Goal: Task Accomplishment & Management: Use online tool/utility

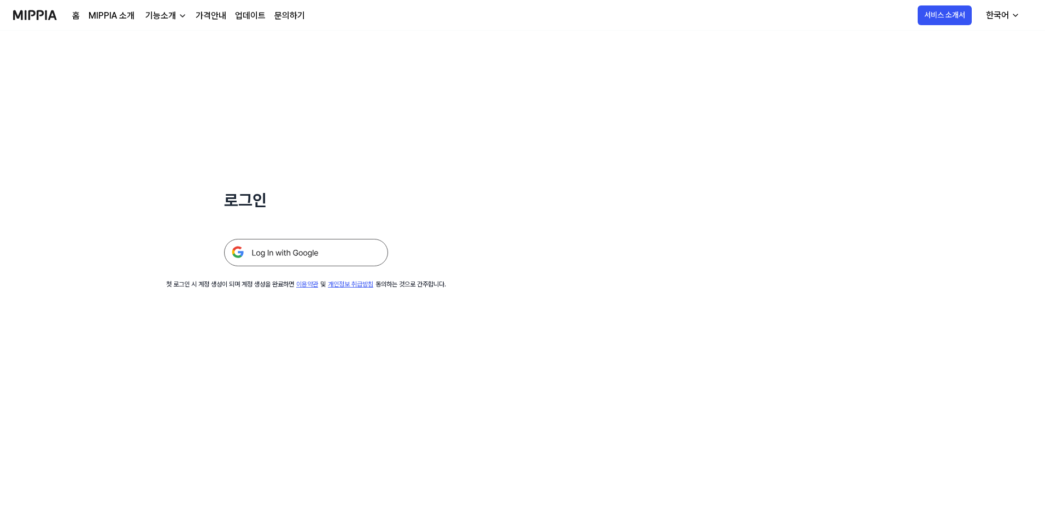
click at [34, 16] on img at bounding box center [35, 15] width 44 height 30
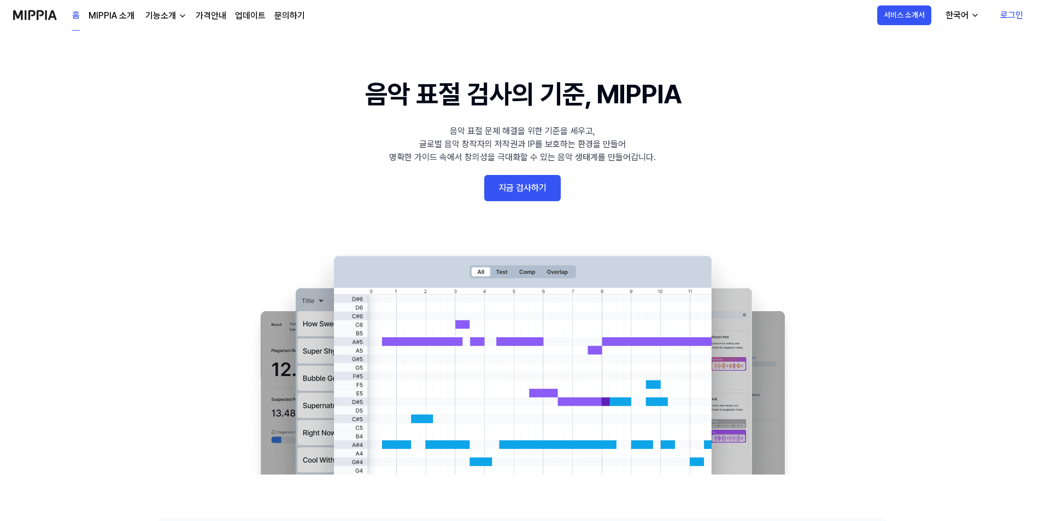
click at [519, 189] on link "지금 검사하기" at bounding box center [522, 188] width 77 height 26
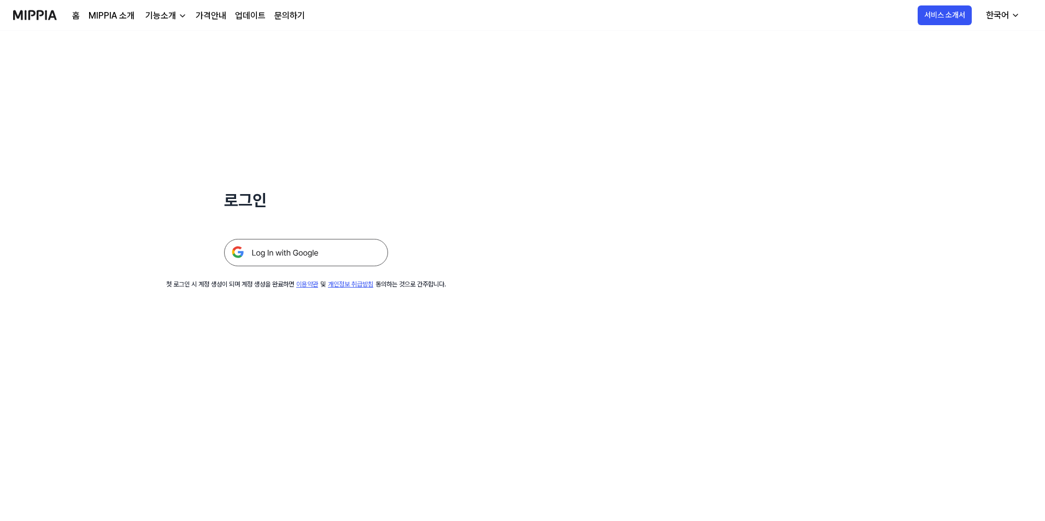
click at [325, 241] on img at bounding box center [306, 252] width 164 height 27
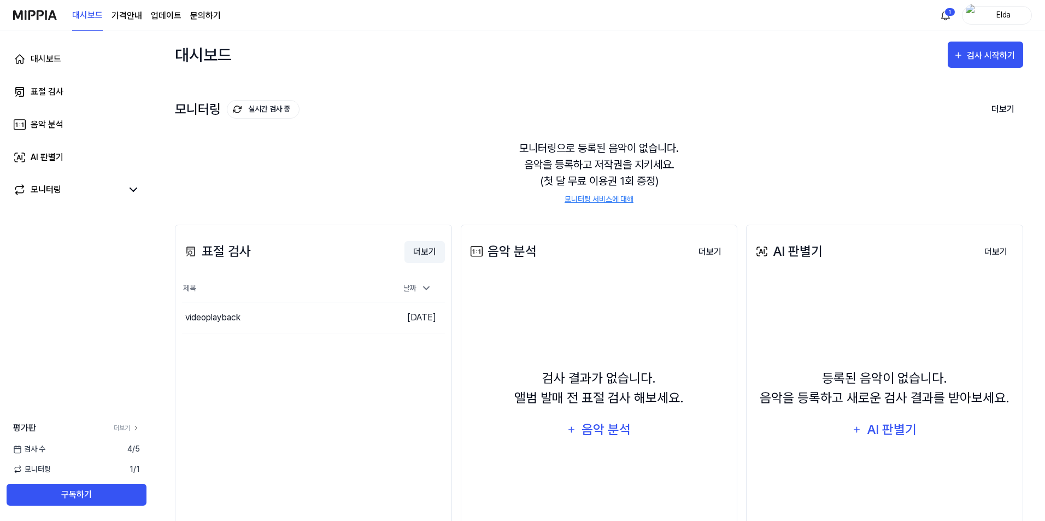
click at [423, 255] on button "더보기" at bounding box center [424, 252] width 40 height 22
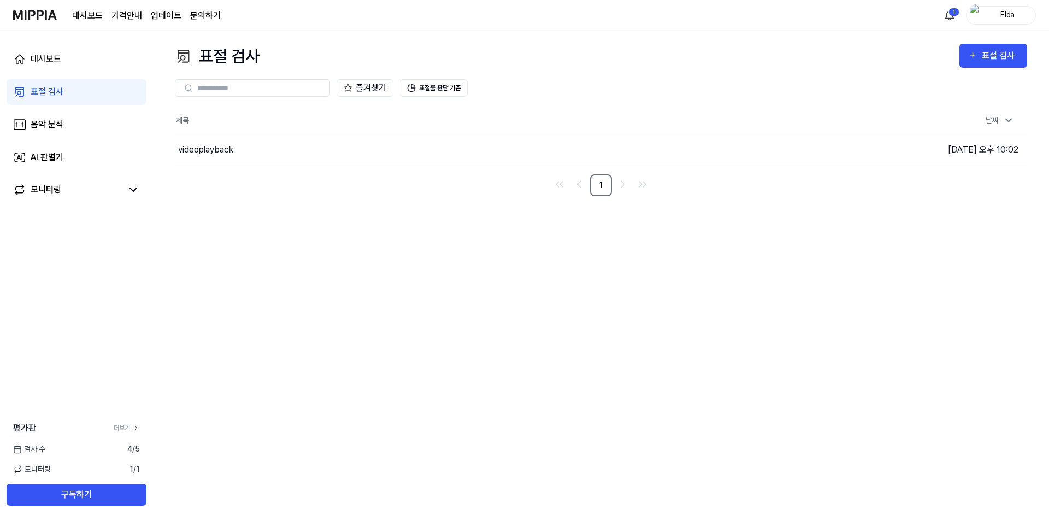
click at [1001, 69] on div "즐겨찾기 표절률 판단 기준" at bounding box center [601, 87] width 853 height 39
click at [1009, 59] on div "표절 검사" at bounding box center [1000, 56] width 37 height 14
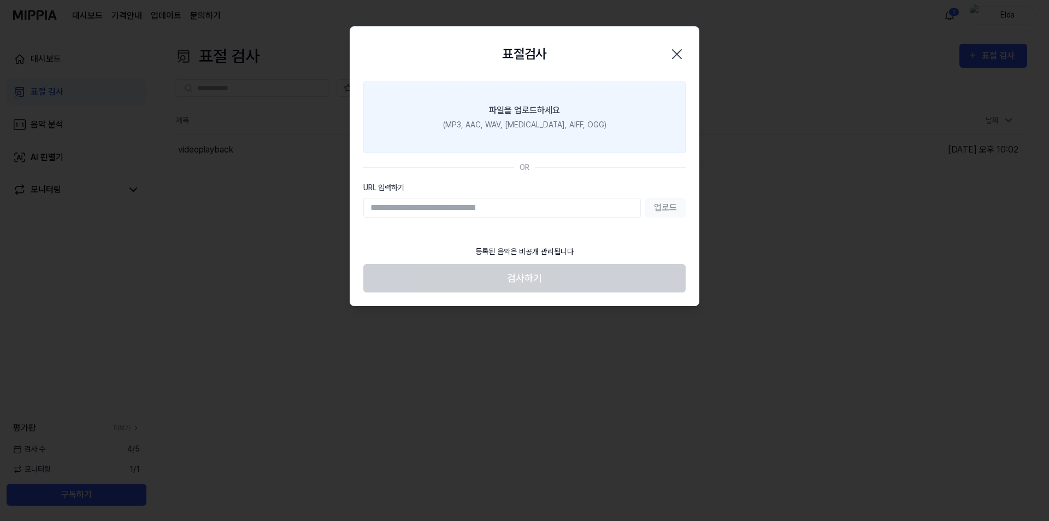
click at [557, 140] on label "파일을 업로드하세요 (MP3, AAC, WAV, FLAC, AIFF, OGG)" at bounding box center [524, 117] width 322 height 72
click at [0, 0] on input "파일을 업로드하세요 (MP3, AAC, WAV, FLAC, AIFF, OGG)" at bounding box center [0, 0] width 0 height 0
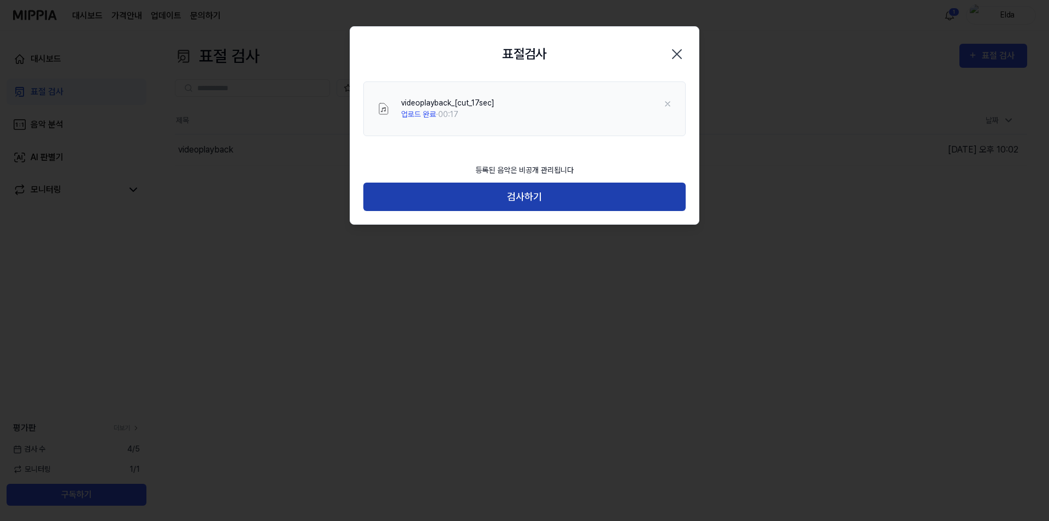
click at [528, 204] on button "검사하기" at bounding box center [524, 197] width 322 height 29
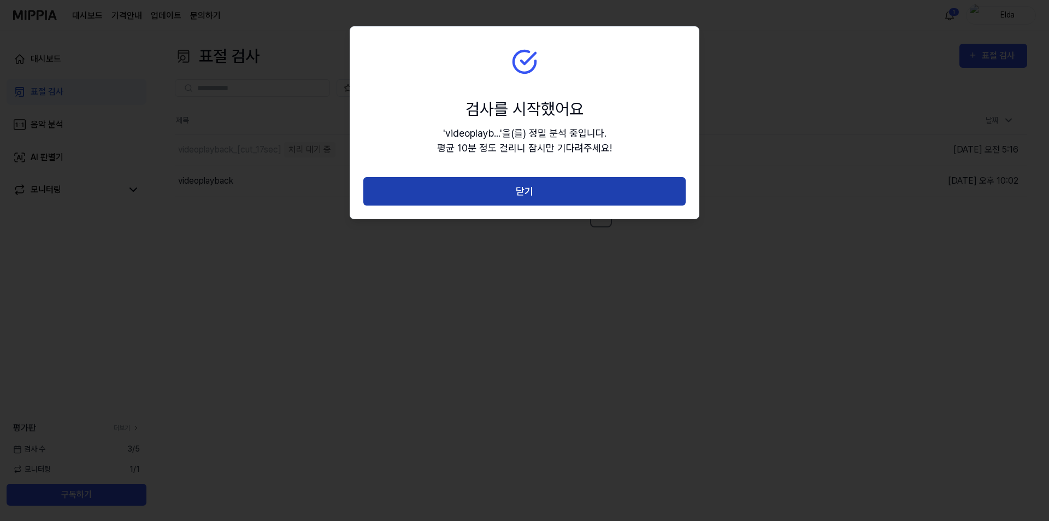
click at [535, 199] on button "닫기" at bounding box center [524, 191] width 322 height 29
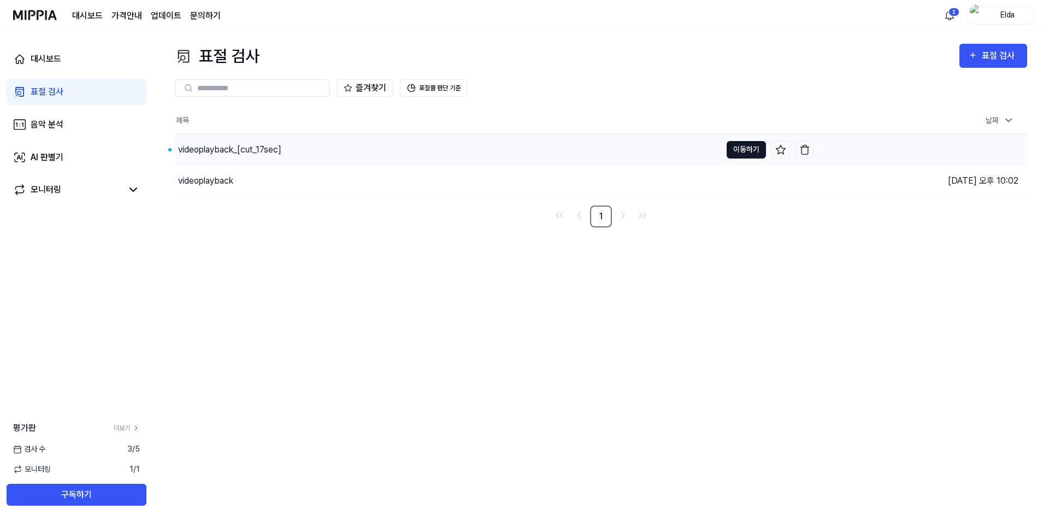
click at [741, 150] on button "이동하기" at bounding box center [746, 149] width 39 height 17
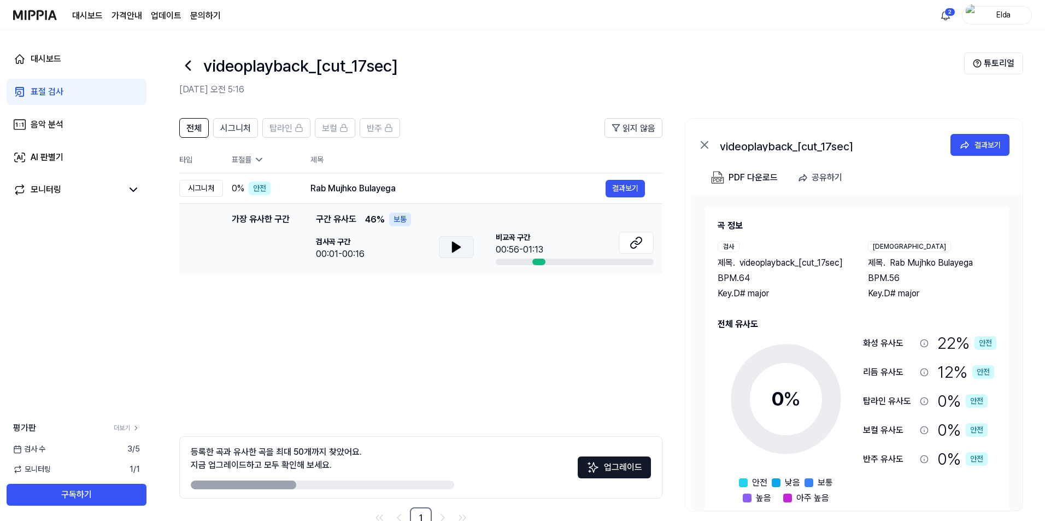
click at [457, 250] on icon at bounding box center [456, 246] width 13 height 13
click at [337, 188] on div "Rab Mujhko Bulayega" at bounding box center [457, 188] width 295 height 13
click at [450, 240] on icon at bounding box center [456, 246] width 13 height 13
drag, startPoint x: 398, startPoint y: 186, endPoint x: 338, endPoint y: 198, distance: 60.7
click at [338, 198] on td "Rab Mujhko Bulayega 결과보기" at bounding box center [477, 188] width 369 height 31
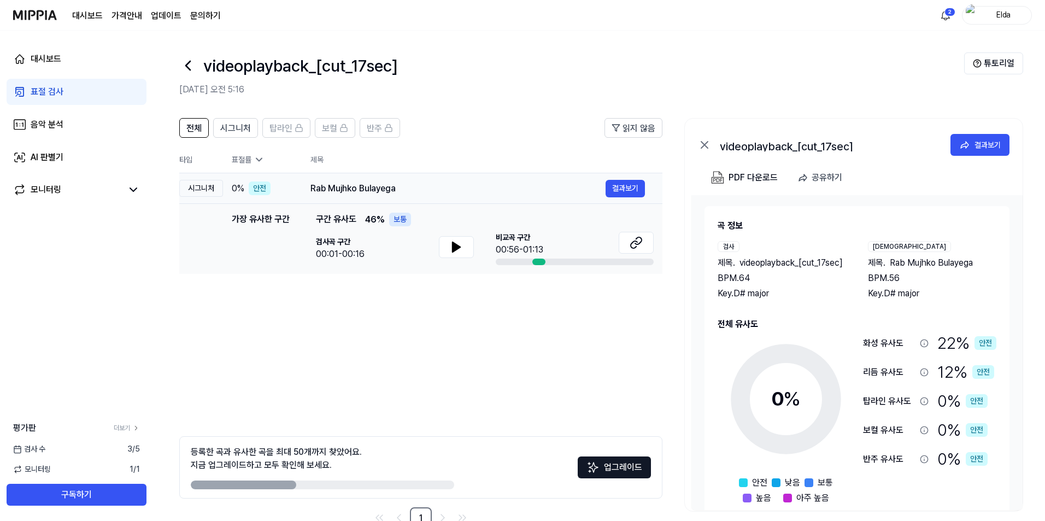
drag, startPoint x: 311, startPoint y: 189, endPoint x: 404, endPoint y: 183, distance: 93.1
click at [404, 183] on div "Rab Mujhko Bulayega" at bounding box center [457, 188] width 295 height 13
drag, startPoint x: 397, startPoint y: 191, endPoint x: 301, endPoint y: 189, distance: 96.2
click at [301, 189] on td "Rab Mujhko Bulayega 결과보기" at bounding box center [477, 188] width 369 height 31
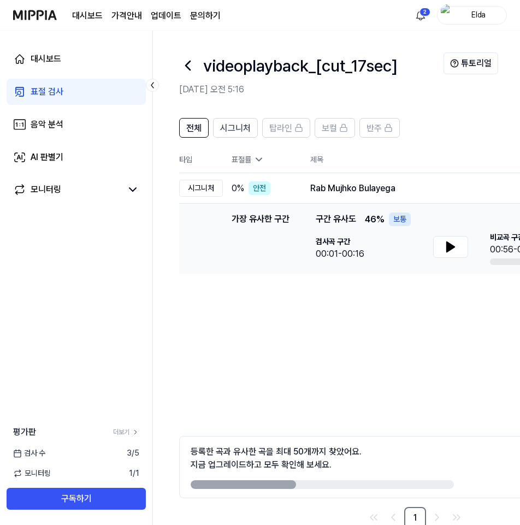
click at [348, 397] on div "전체 시그니처 탑라인 보컬 반주 읽지 않음 전체 시그니처 탑라인 보컬 반주 타입 표절률 제목 표절률 읽지 않음 시그니처 0 % 안전 Rab M…" at bounding box center [415, 323] width 472 height 411
drag, startPoint x: 274, startPoint y: 485, endPoint x: 373, endPoint y: 491, distance: 99.1
click at [373, 491] on div "등록한 곡과 유사한 곡을 최대 50개까지 찾았어요. 지금 업그레이드하고 모두 확인해 보세요. 업그레이드" at bounding box center [415, 467] width 472 height 62
drag, startPoint x: 255, startPoint y: 480, endPoint x: 375, endPoint y: 485, distance: 120.3
click at [375, 485] on div "등록한 곡과 유사한 곡을 최대 50개까지 찾았어요. 지금 업그레이드하고 모두 확인해 보세요." at bounding box center [322, 467] width 263 height 44
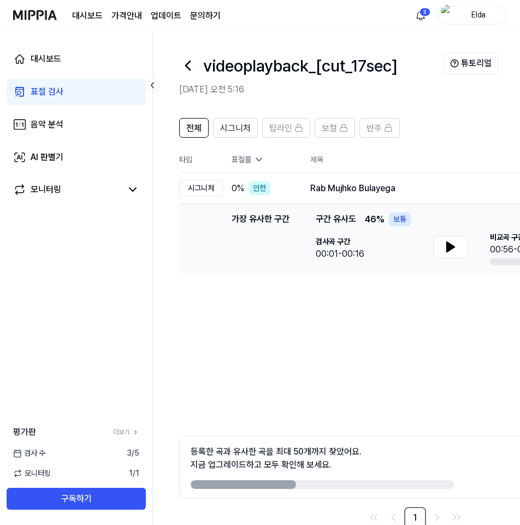
drag, startPoint x: 258, startPoint y: 480, endPoint x: 301, endPoint y: 478, distance: 42.7
click at [294, 489] on div "등록한 곡과 유사한 곡을 최대 50개까지 찾았어요. 지금 업그레이드하고 모두 확인해 보세요. 업그레이드" at bounding box center [415, 467] width 472 height 62
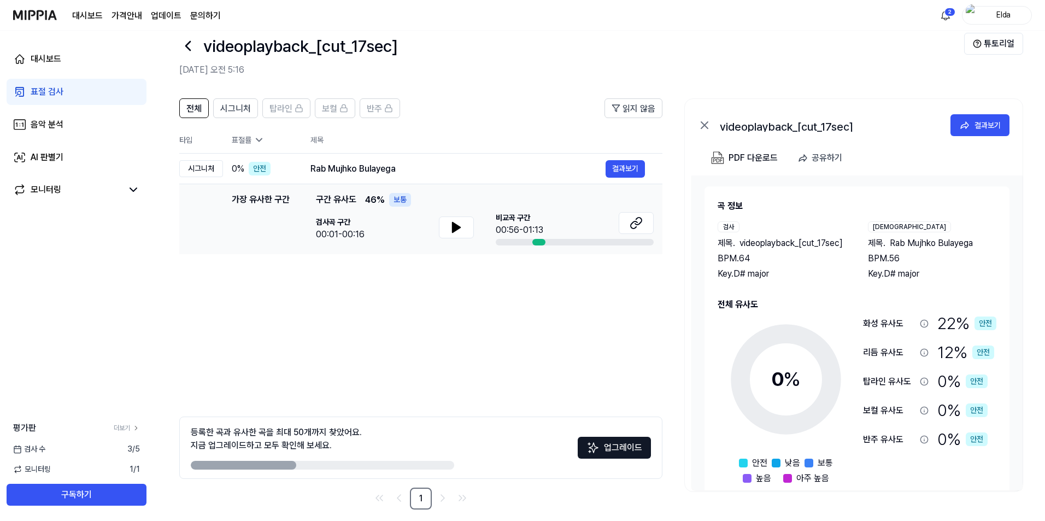
scroll to position [30, 0]
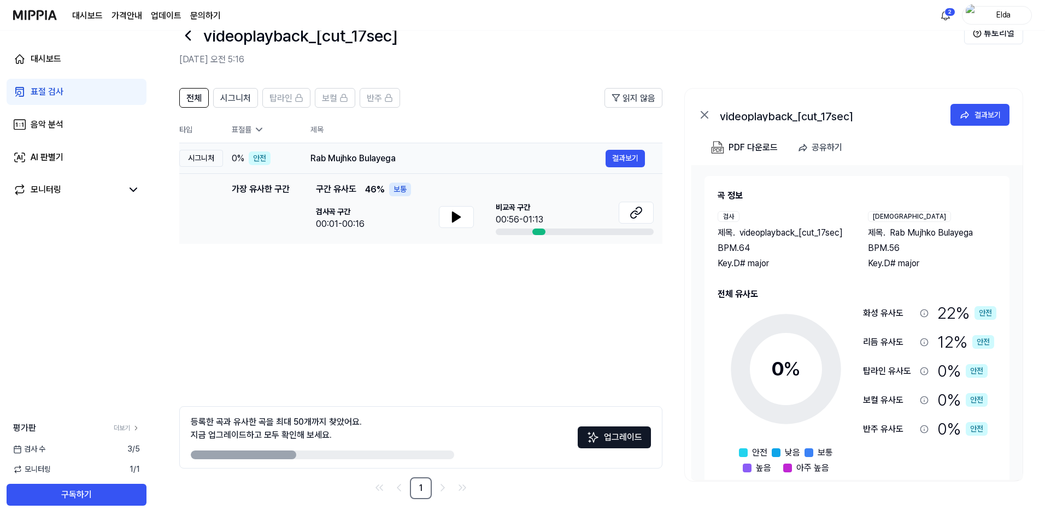
click at [339, 167] on div "Rab Mujhko Bulayega 결과보기" at bounding box center [477, 158] width 334 height 17
click at [348, 158] on div "Rab Mujhko Bulayega" at bounding box center [457, 158] width 295 height 13
click at [450, 226] on button at bounding box center [456, 217] width 35 height 22
click at [614, 158] on button "결과보기" at bounding box center [625, 158] width 39 height 17
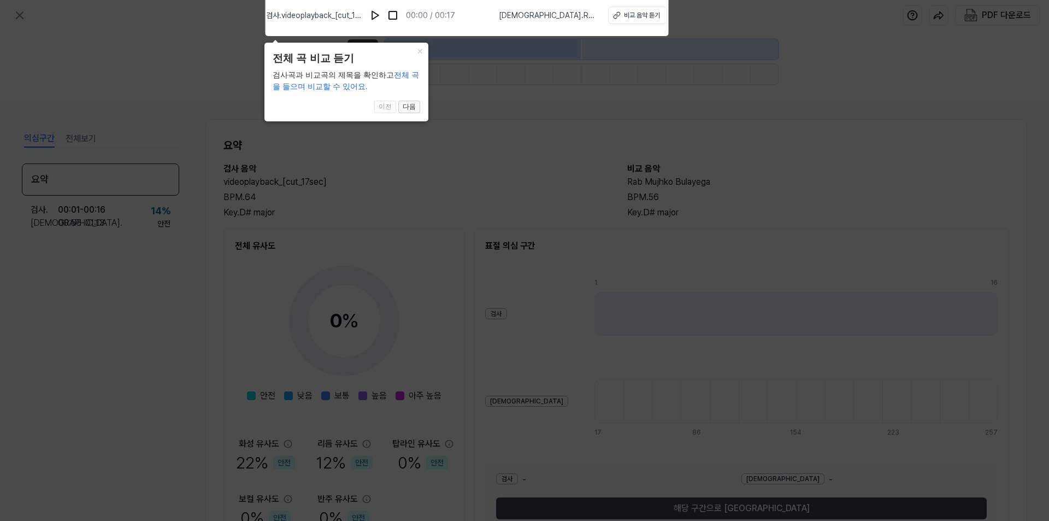
click at [419, 112] on button "다음" at bounding box center [409, 107] width 22 height 13
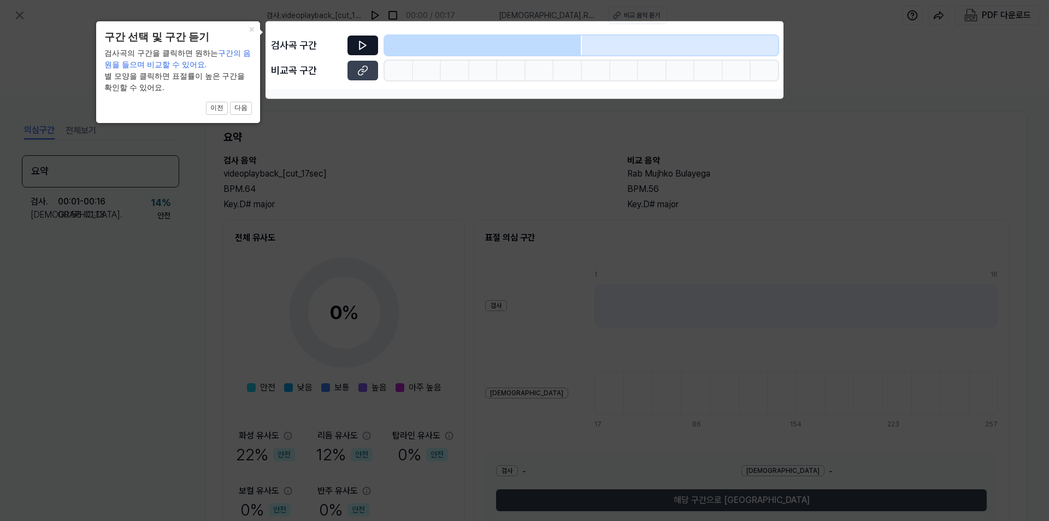
click at [364, 51] on button at bounding box center [363, 46] width 31 height 20
click at [243, 109] on button "다음" at bounding box center [241, 108] width 22 height 13
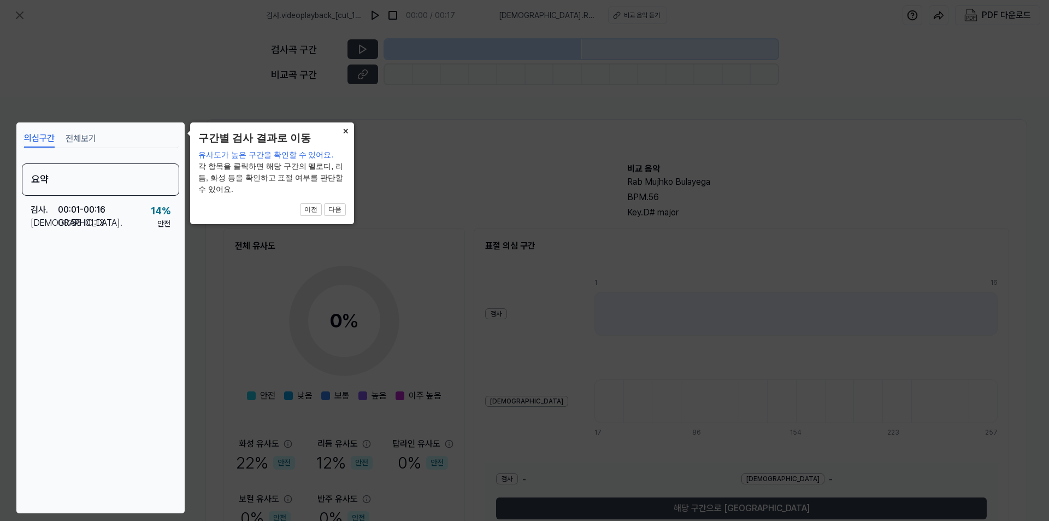
click at [344, 129] on button "×" at bounding box center [345, 129] width 17 height 15
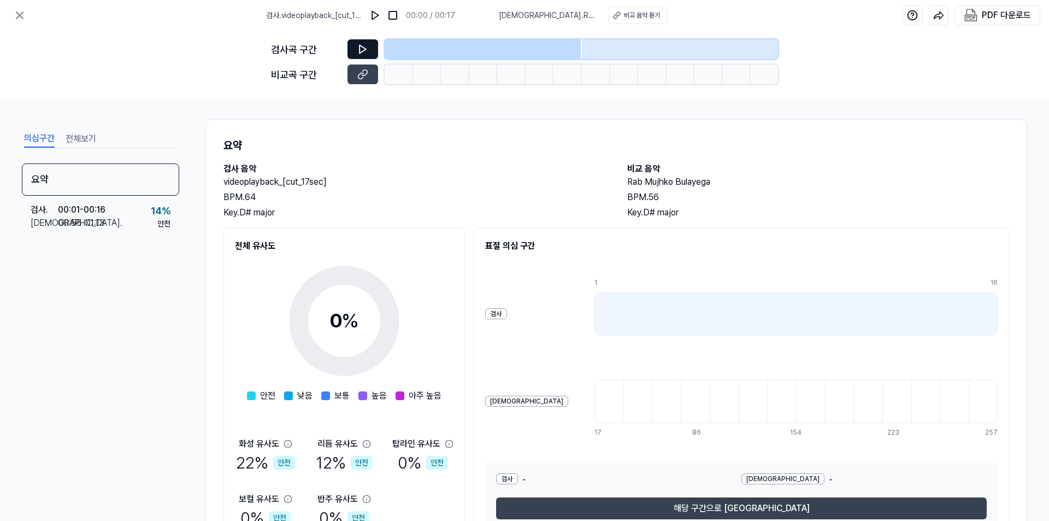
click at [355, 52] on button at bounding box center [363, 49] width 31 height 20
click at [359, 46] on icon at bounding box center [362, 49] width 11 height 11
click at [545, 58] on div at bounding box center [483, 49] width 197 height 20
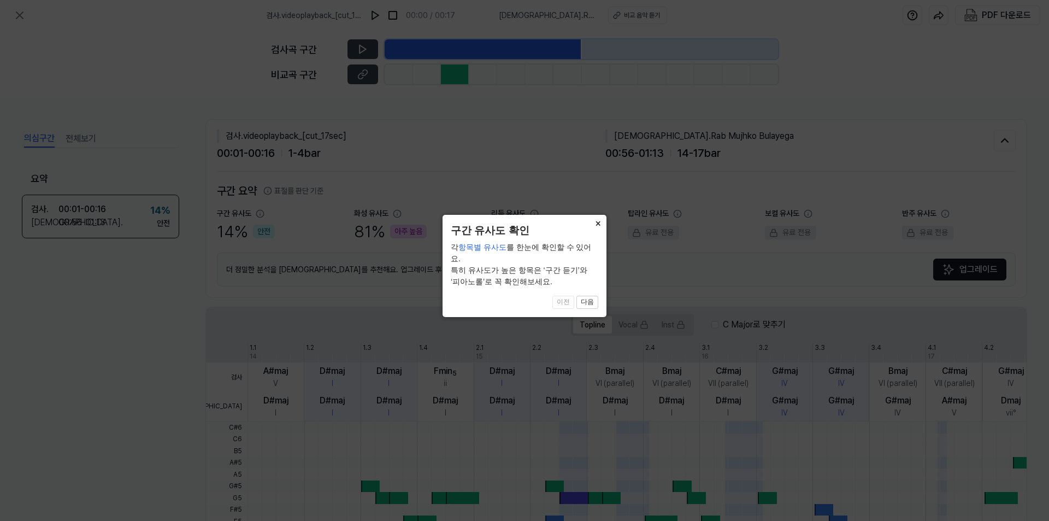
click at [595, 226] on button "×" at bounding box center [597, 222] width 17 height 15
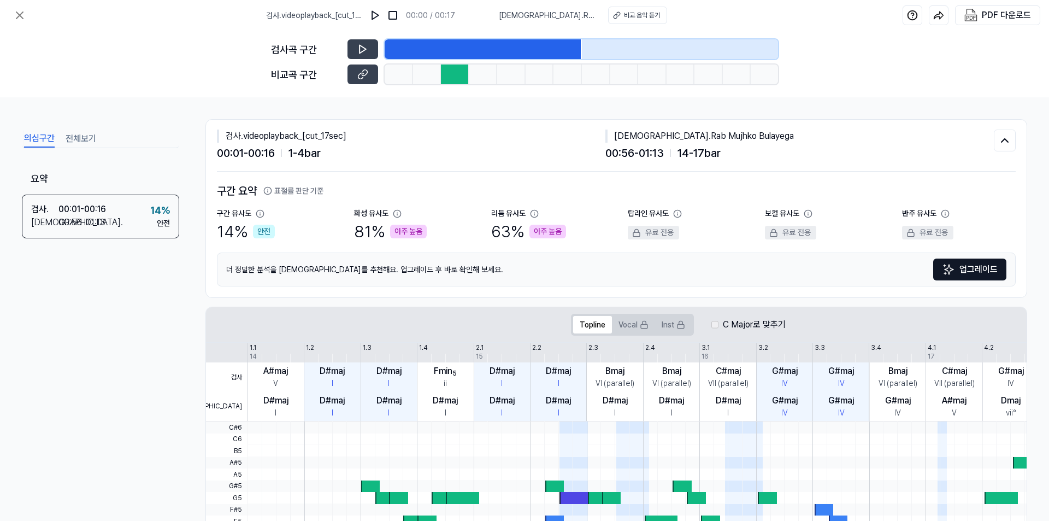
click at [406, 52] on div at bounding box center [483, 49] width 197 height 20
click at [356, 55] on button at bounding box center [363, 49] width 31 height 20
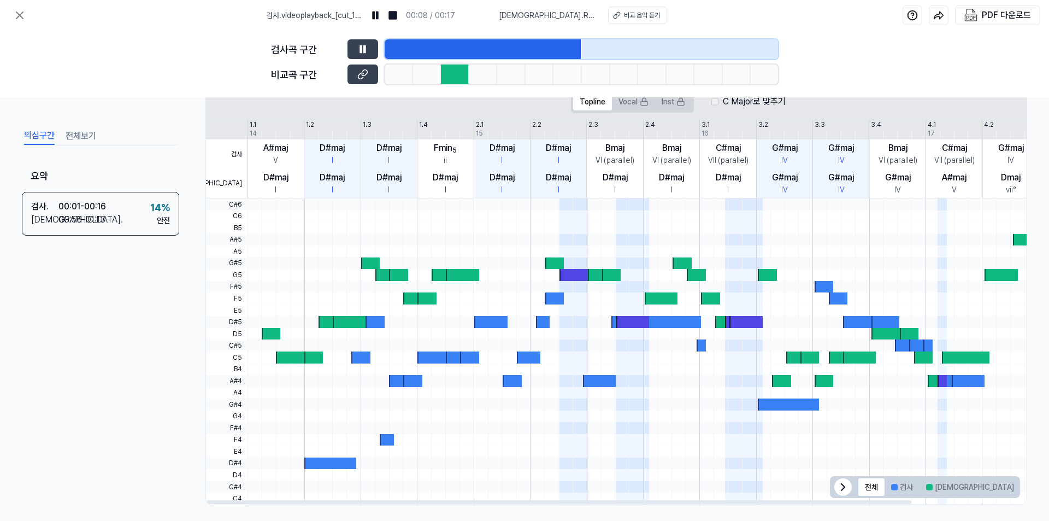
scroll to position [229, 0]
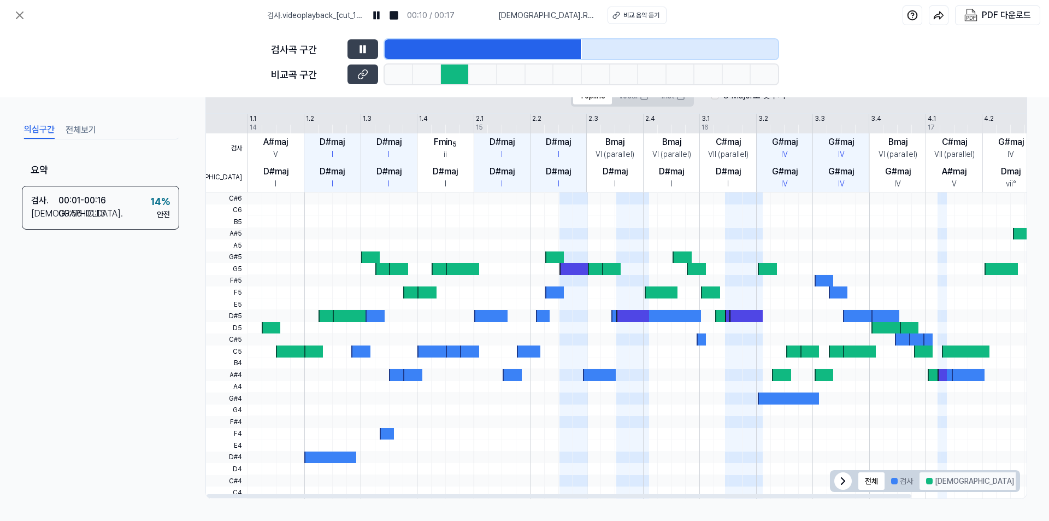
click at [939, 480] on button "비교" at bounding box center [970, 480] width 101 height 17
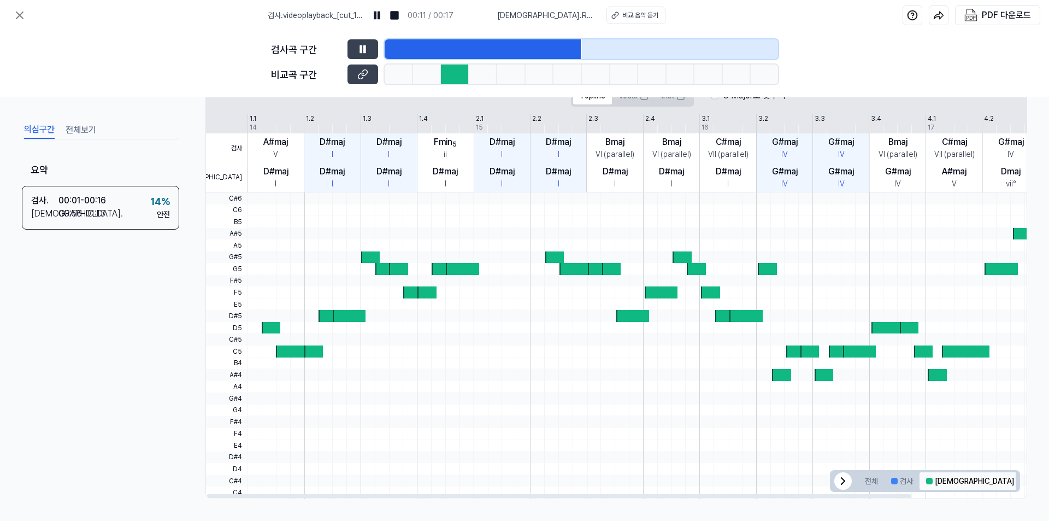
click at [939, 480] on button "비교" at bounding box center [970, 480] width 101 height 17
click at [902, 484] on button "검사" at bounding box center [902, 480] width 35 height 17
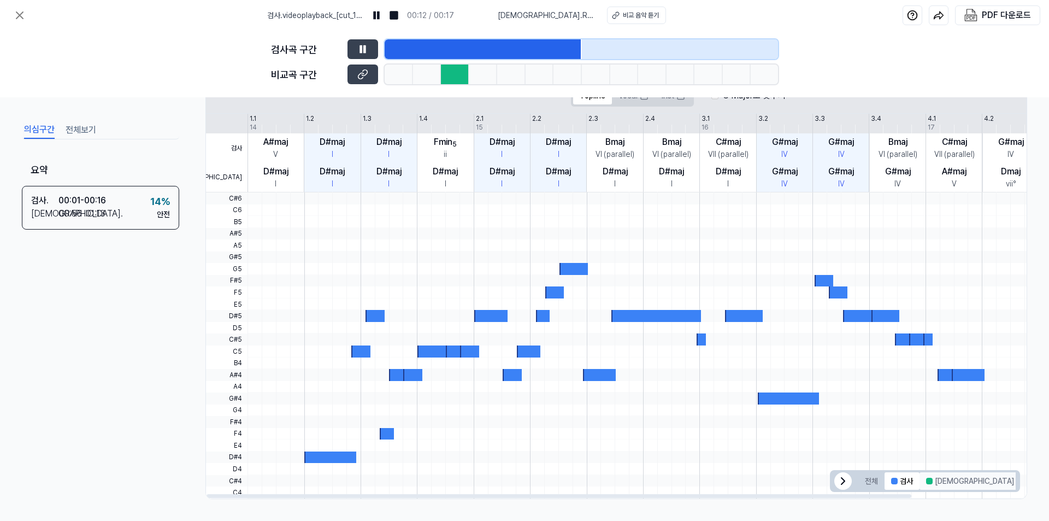
click at [932, 483] on button "비교" at bounding box center [970, 480] width 101 height 17
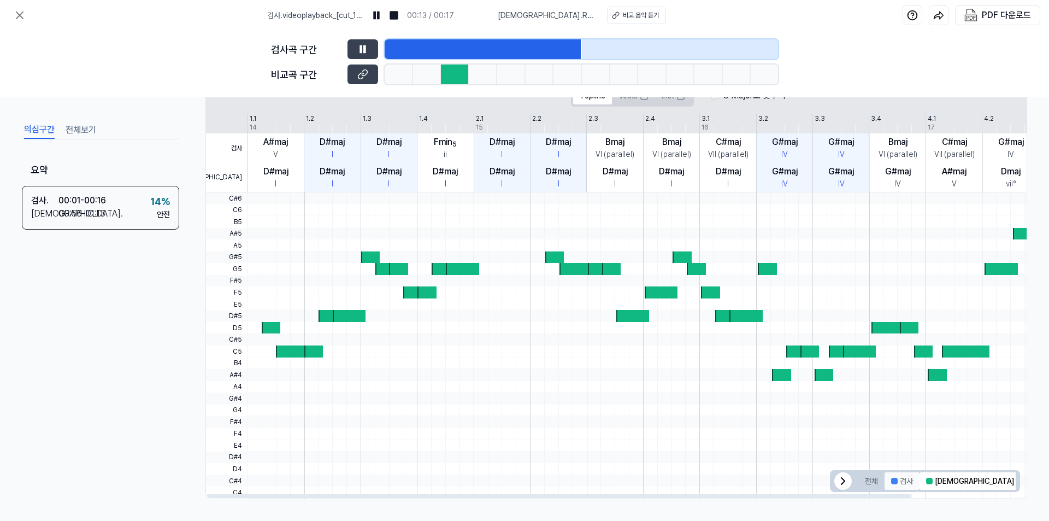
click at [894, 483] on div at bounding box center [894, 481] width 7 height 7
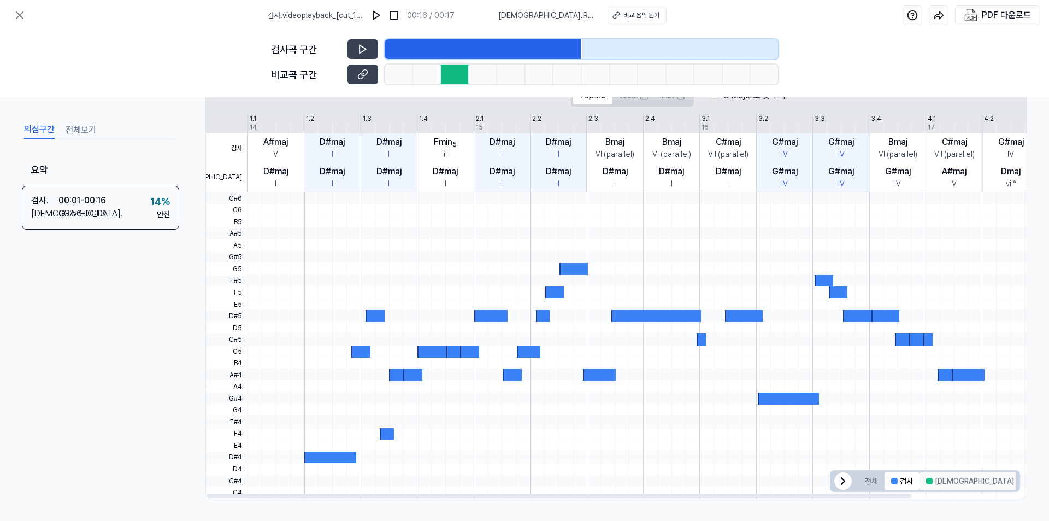
click at [943, 485] on button "비교" at bounding box center [970, 480] width 101 height 17
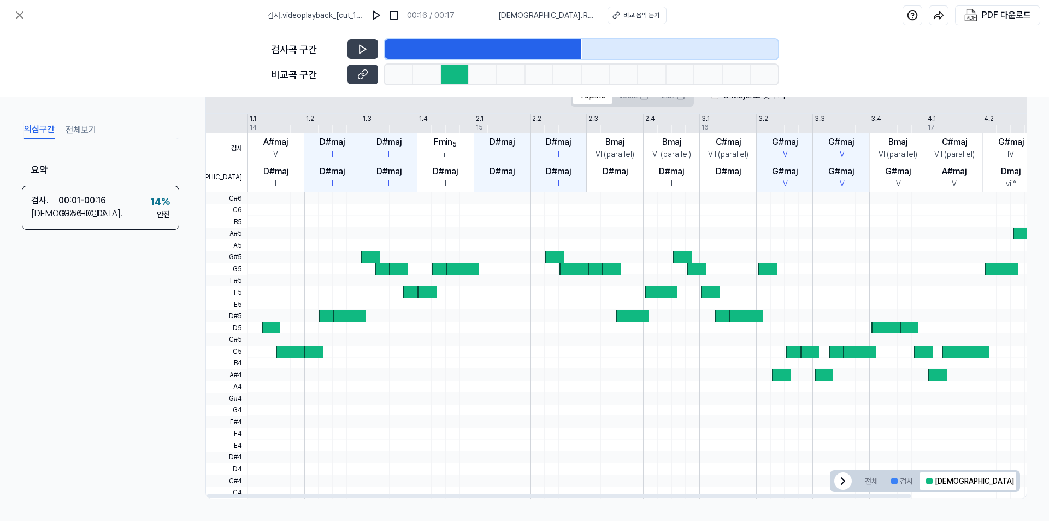
click at [1021, 485] on button "겹치는 부분" at bounding box center [1049, 480] width 56 height 17
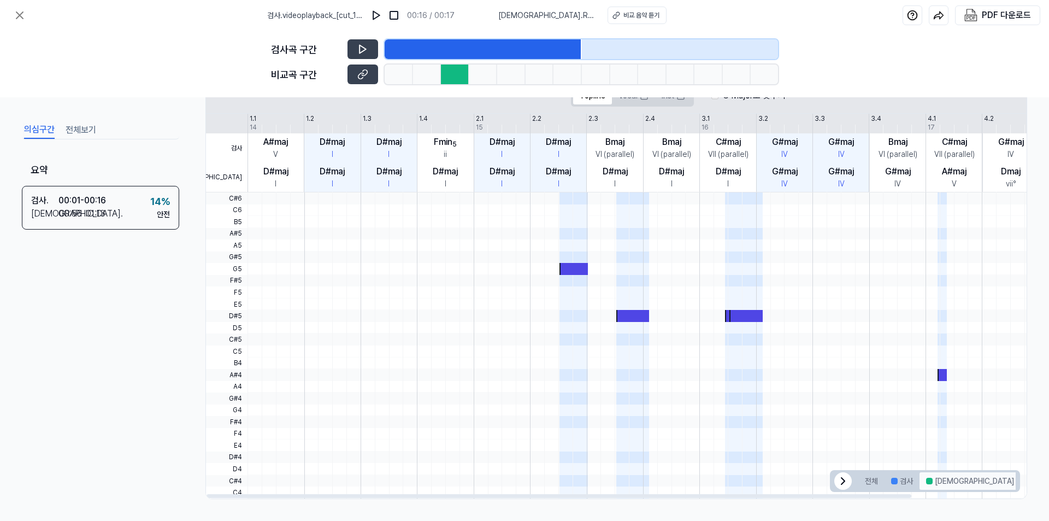
click at [940, 484] on button "비교" at bounding box center [970, 480] width 101 height 17
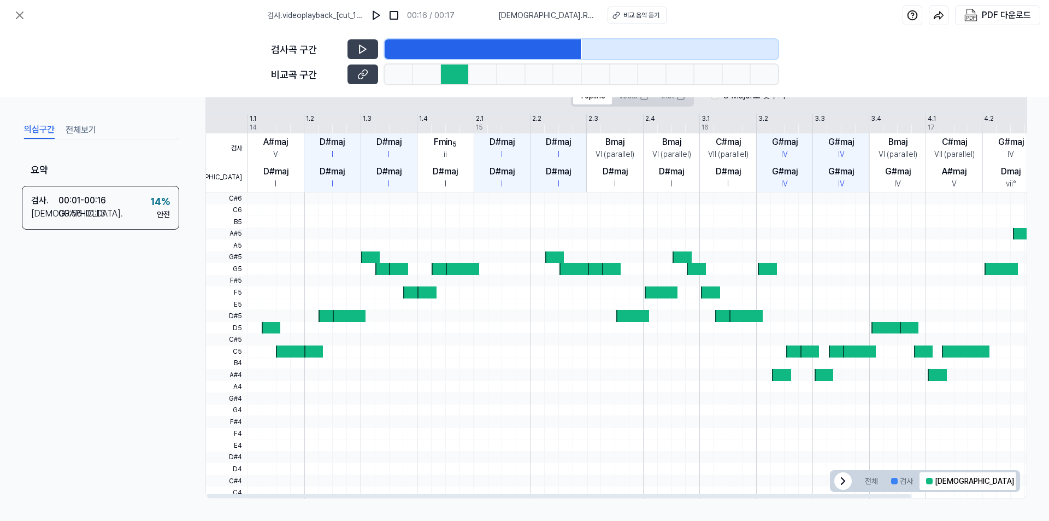
click at [1021, 484] on button "겹치는 부분" at bounding box center [1049, 480] width 56 height 17
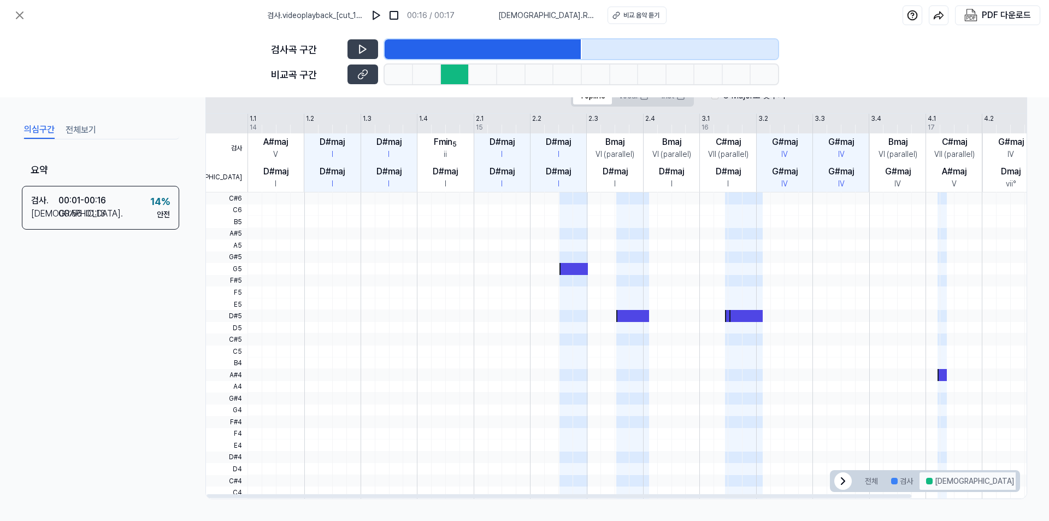
click at [939, 481] on button "비교" at bounding box center [970, 480] width 101 height 17
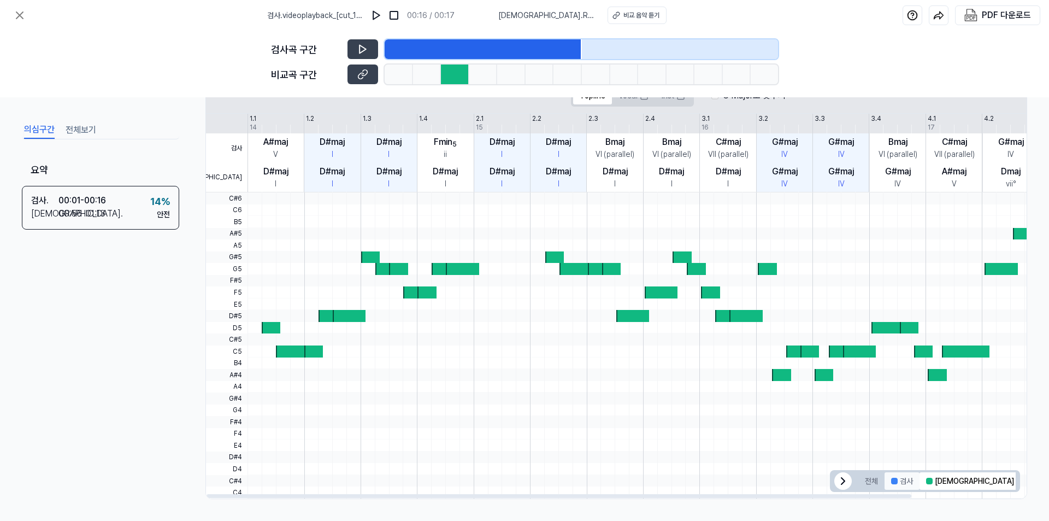
click at [900, 481] on button "검사" at bounding box center [902, 480] width 35 height 17
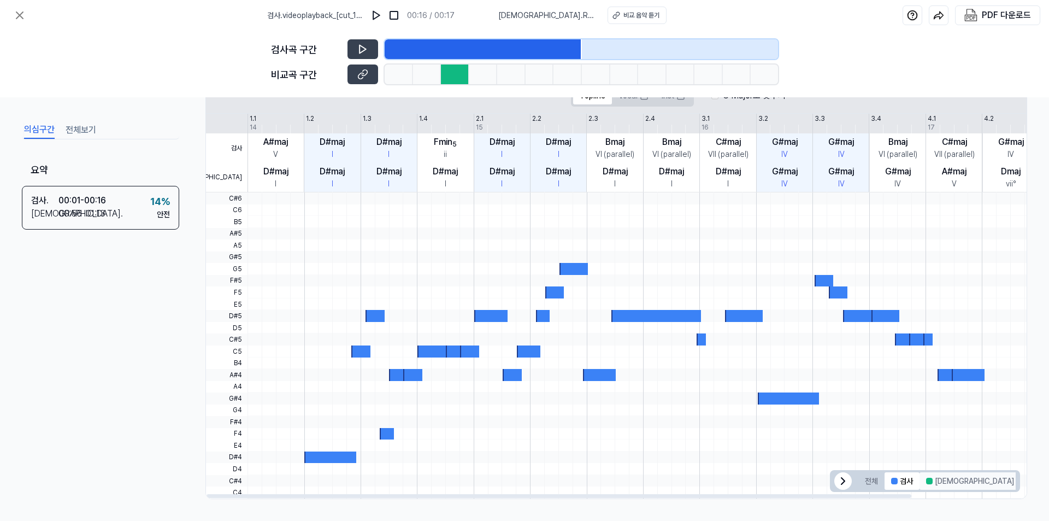
click at [942, 481] on button "비교" at bounding box center [970, 480] width 101 height 17
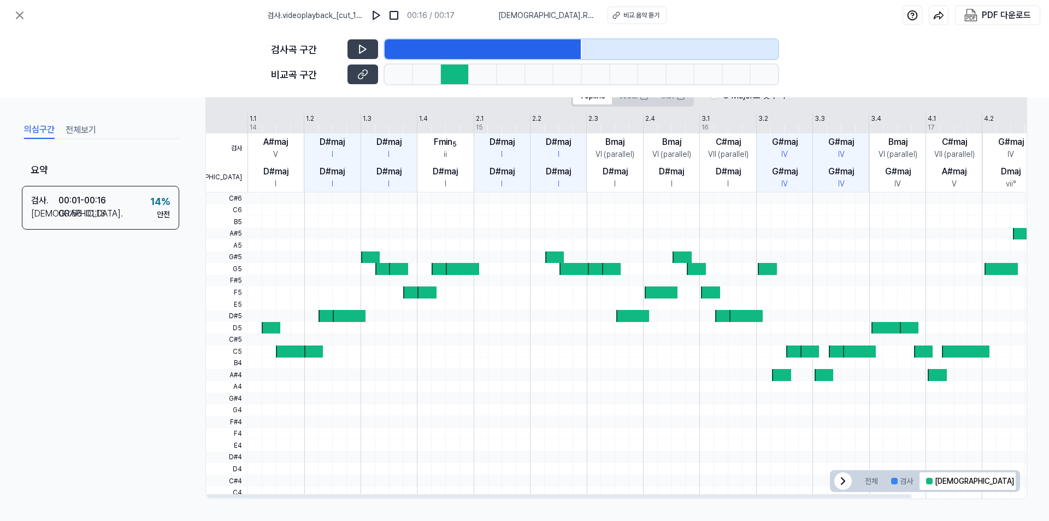
drag, startPoint x: 977, startPoint y: 482, endPoint x: 957, endPoint y: 482, distance: 19.7
click at [1021, 482] on button "겹치는 부분" at bounding box center [1049, 480] width 56 height 17
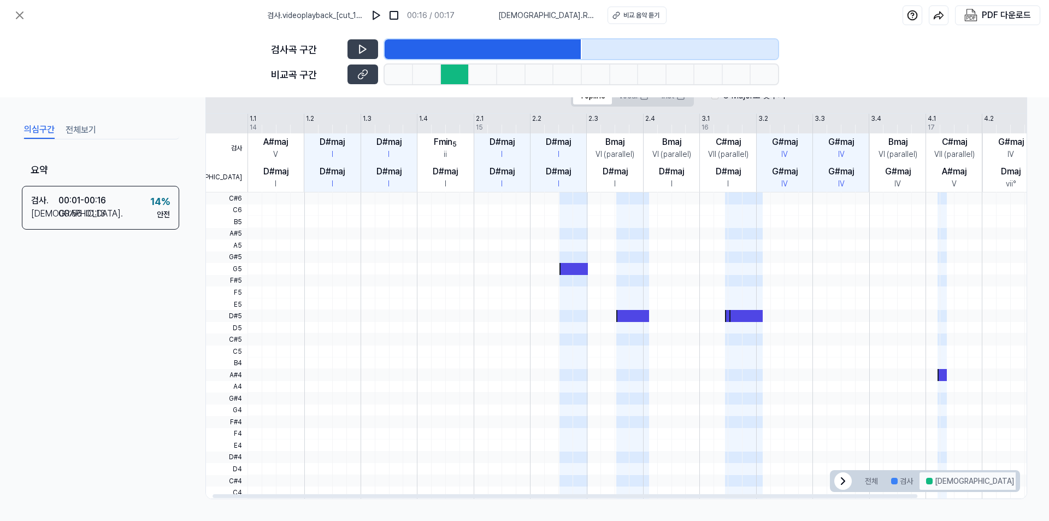
scroll to position [0, 7]
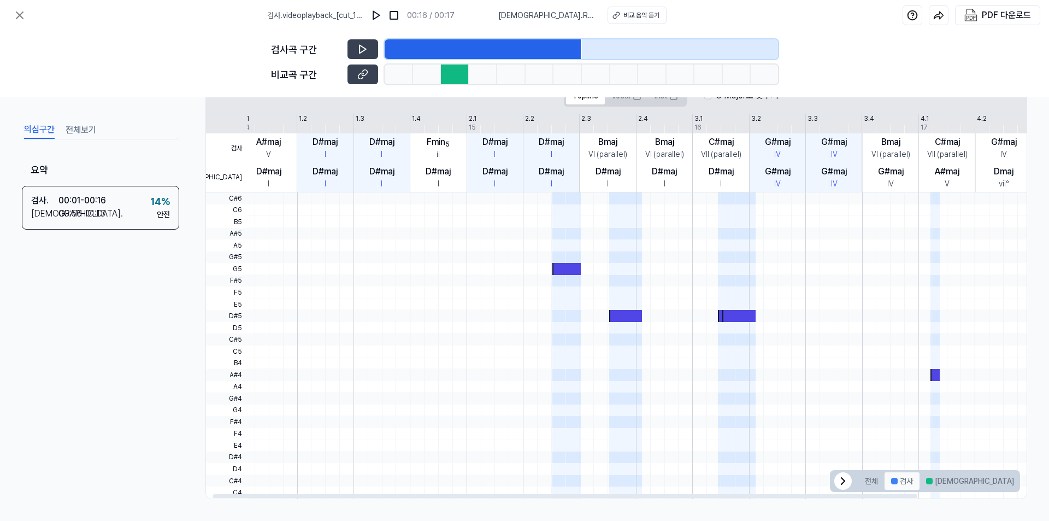
click at [904, 487] on button "검사" at bounding box center [902, 480] width 35 height 17
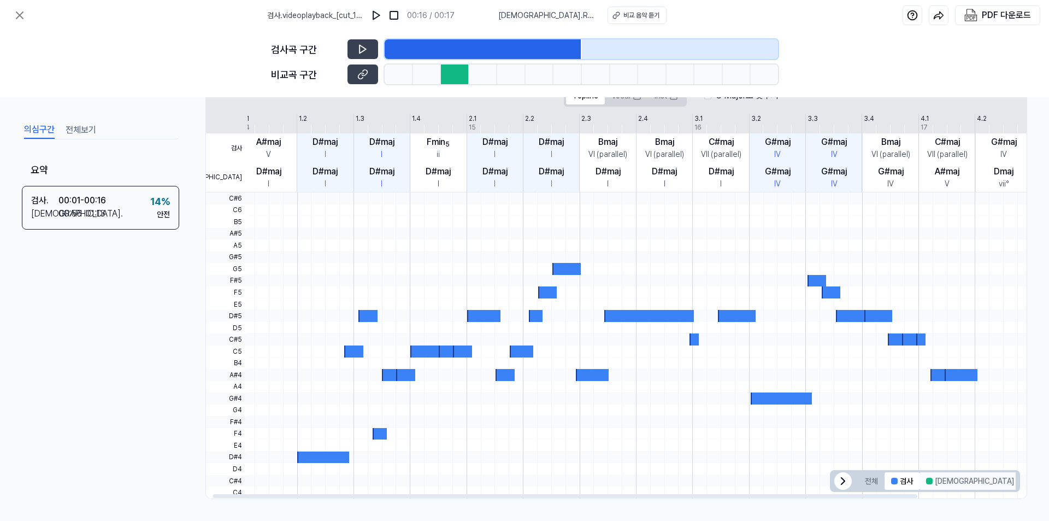
click at [948, 486] on button "비교" at bounding box center [970, 480] width 101 height 17
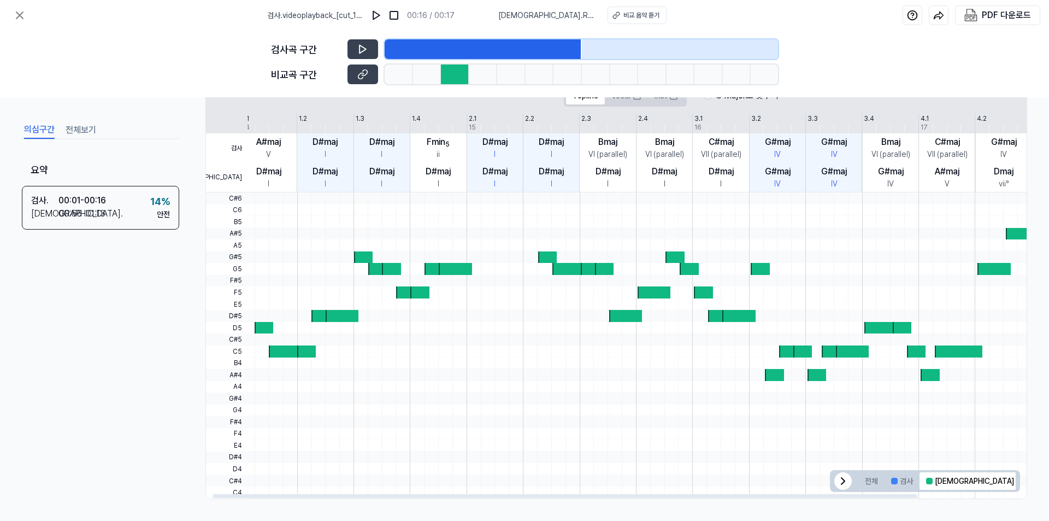
click at [1021, 474] on button "겹치는 부분" at bounding box center [1049, 480] width 56 height 17
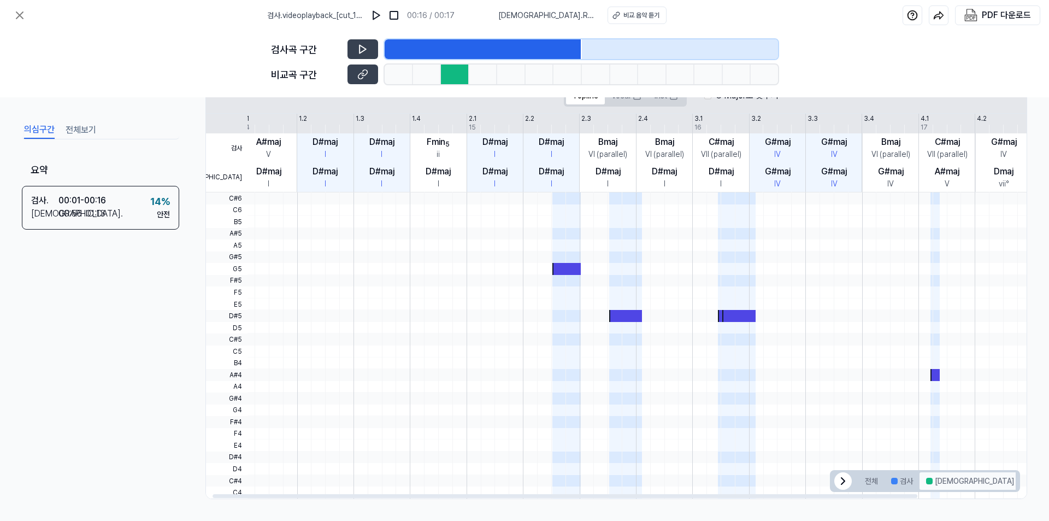
click at [936, 480] on button "비교" at bounding box center [970, 480] width 101 height 17
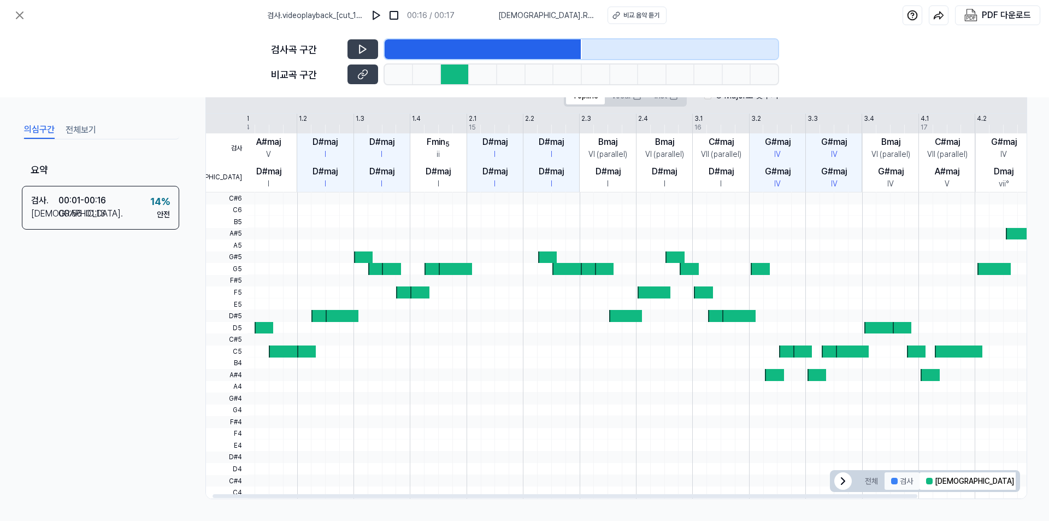
scroll to position [0, 6]
click at [891, 486] on button "검사" at bounding box center [902, 480] width 35 height 17
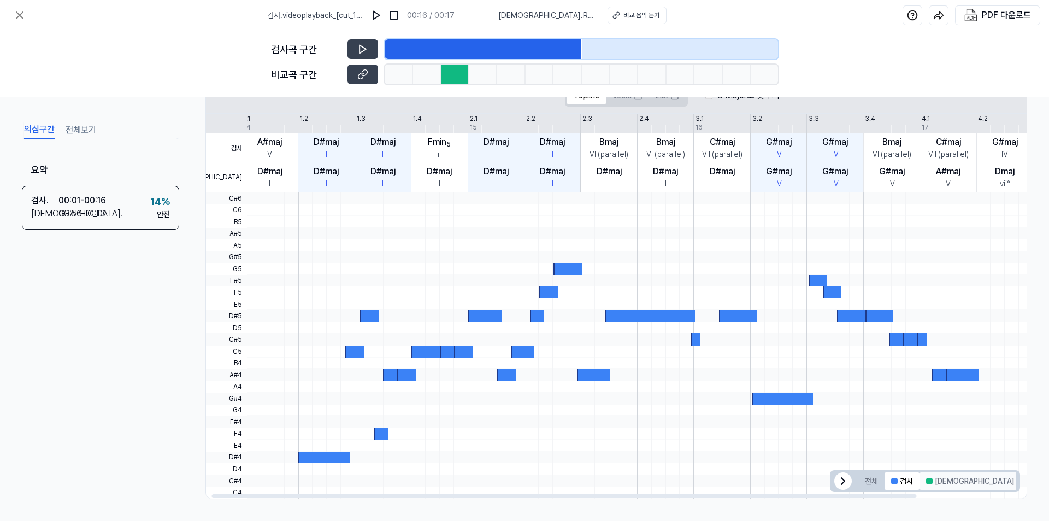
click at [942, 483] on button "비교" at bounding box center [970, 480] width 101 height 17
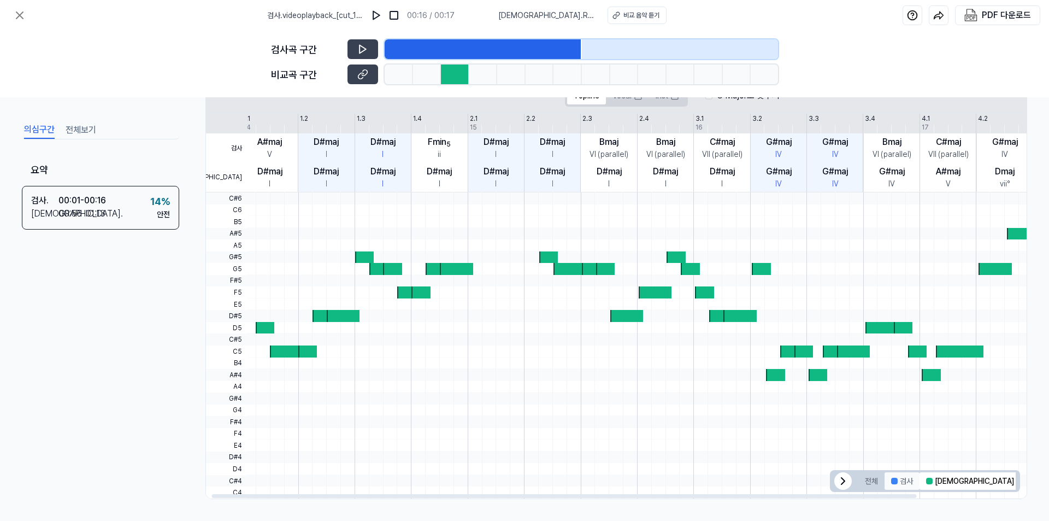
click at [894, 485] on button "검사" at bounding box center [902, 480] width 35 height 17
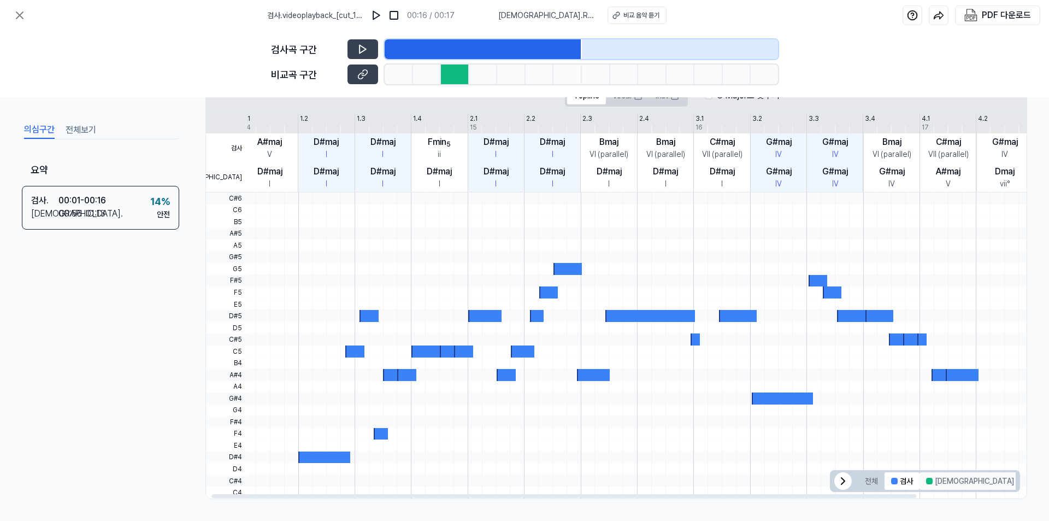
click at [931, 485] on button "비교" at bounding box center [970, 480] width 101 height 17
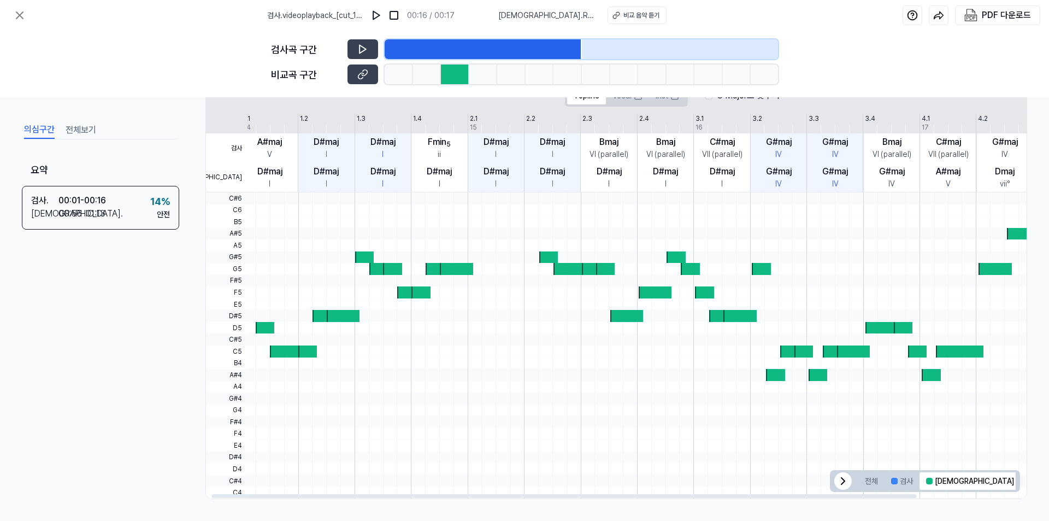
click at [1021, 483] on button "겹치는 부분" at bounding box center [1049, 480] width 56 height 17
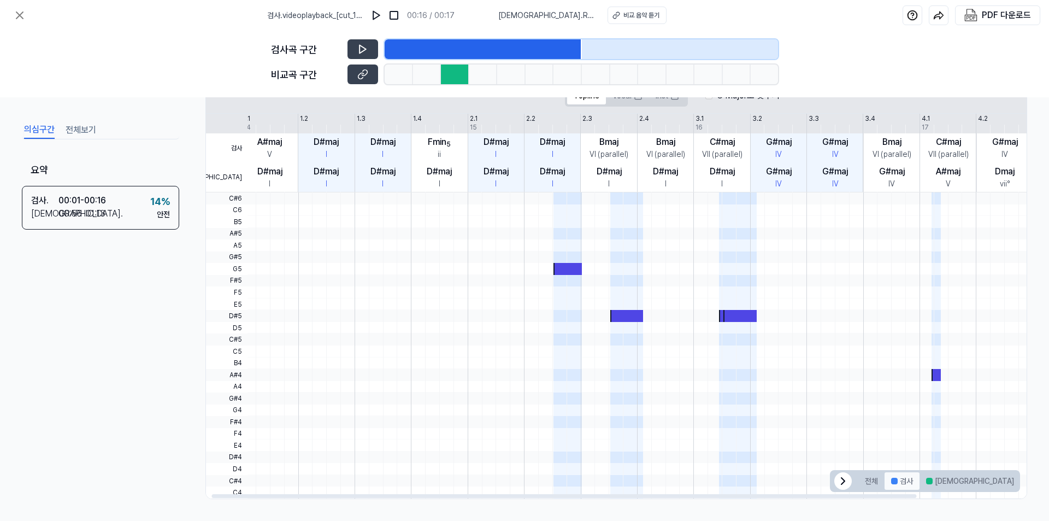
click at [900, 483] on button "검사" at bounding box center [902, 480] width 35 height 17
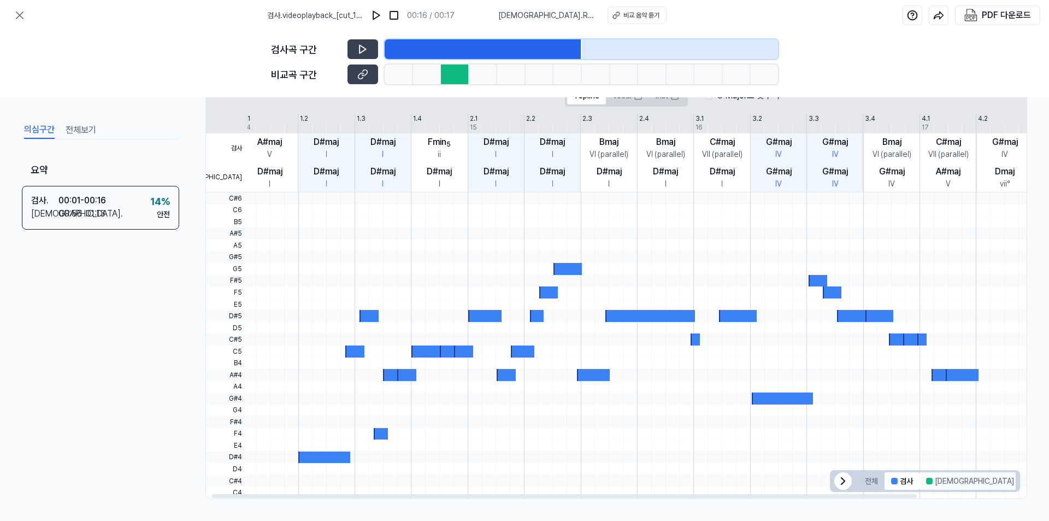
click at [936, 483] on button "비교" at bounding box center [970, 480] width 101 height 17
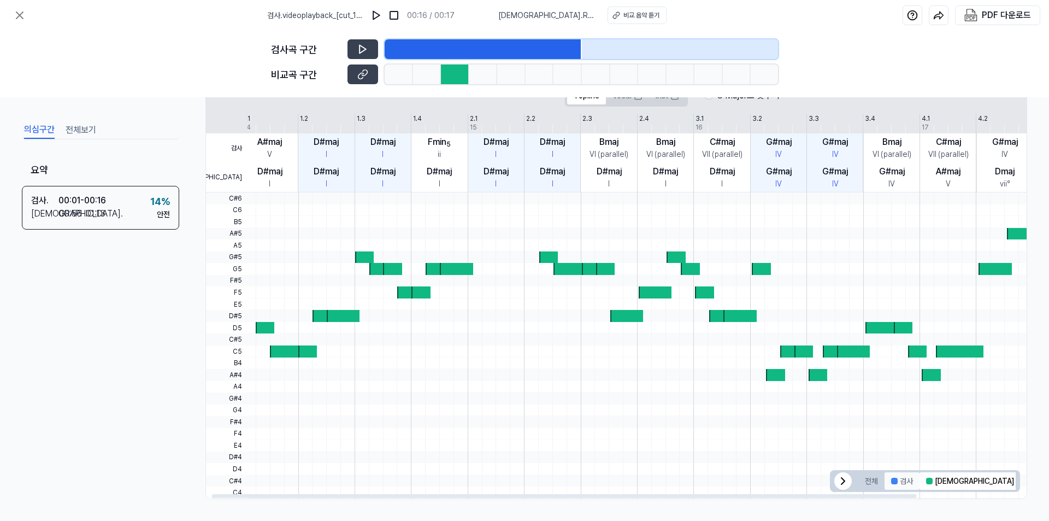
click at [908, 485] on button "검사" at bounding box center [902, 480] width 35 height 17
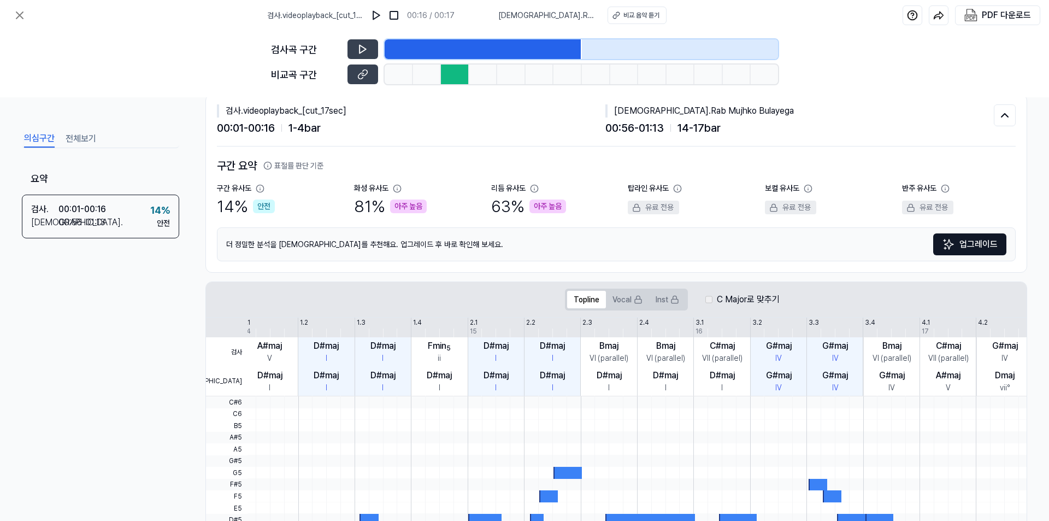
scroll to position [0, 0]
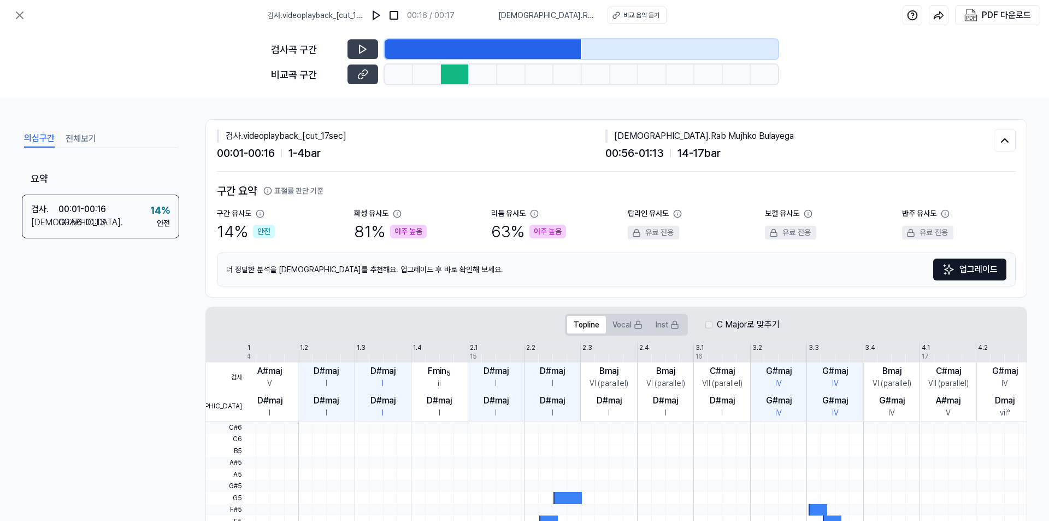
click at [445, 77] on div at bounding box center [455, 74] width 28 height 20
click at [17, 16] on icon at bounding box center [19, 15] width 13 height 13
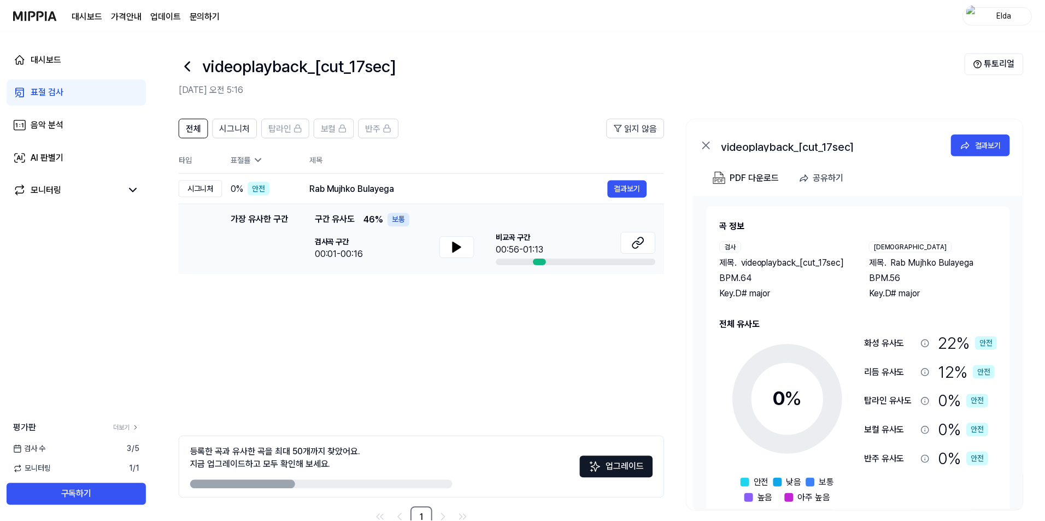
scroll to position [30, 0]
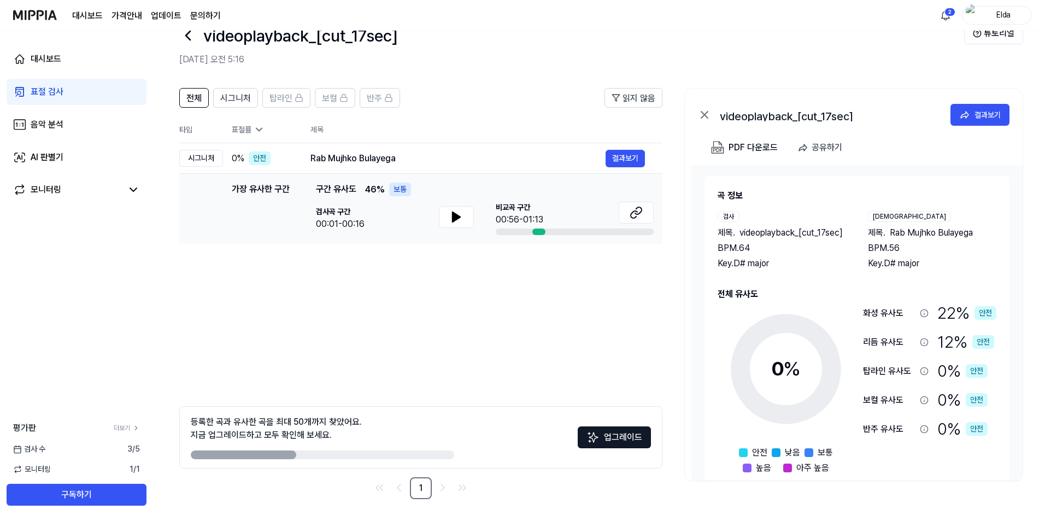
click at [451, 332] on div "전체 시그니처 탑라인 보컬 반주 읽지 않음 전체 시그니처 탑라인 보컬 반주 타입 표절률 제목 표절률 읽지 않음 시그니처 0 % 안전 Rab M…" at bounding box center [420, 293] width 483 height 411
click at [703, 121] on icon at bounding box center [704, 114] width 13 height 13
